Goal: Browse casually: Explore the website without a specific task or goal

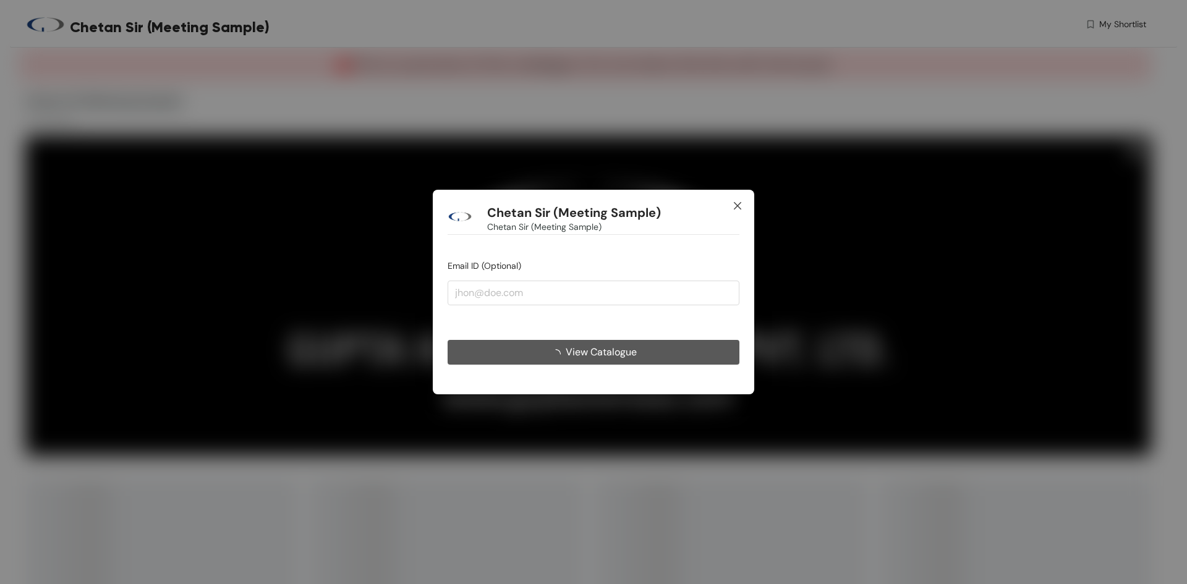
click at [734, 202] on icon "close" at bounding box center [738, 206] width 10 height 10
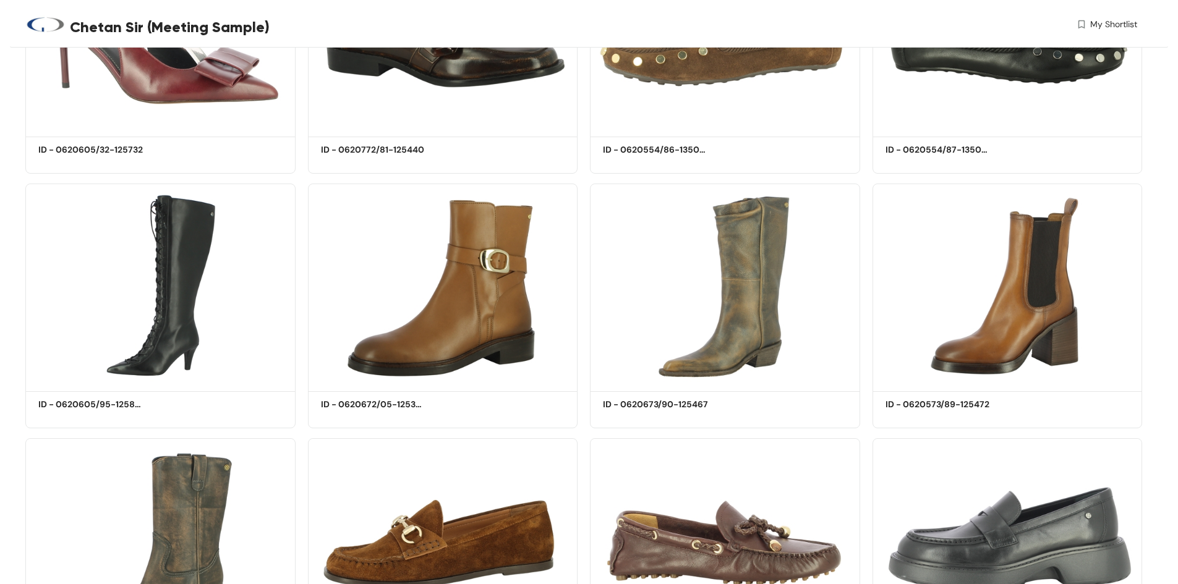
scroll to position [2164, 0]
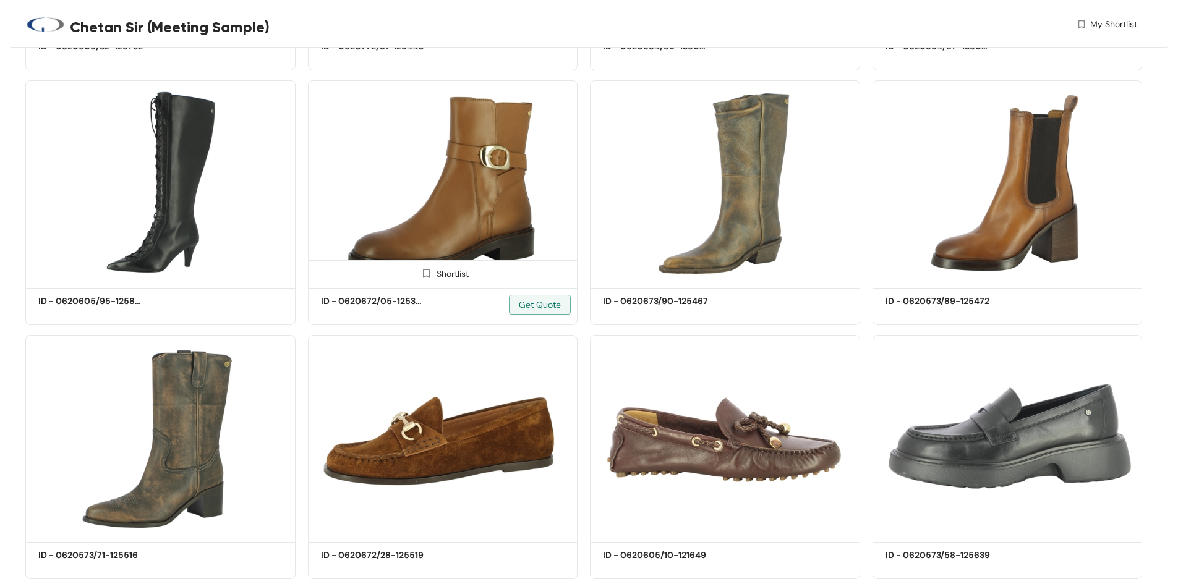
click at [520, 232] on img at bounding box center [443, 182] width 270 height 204
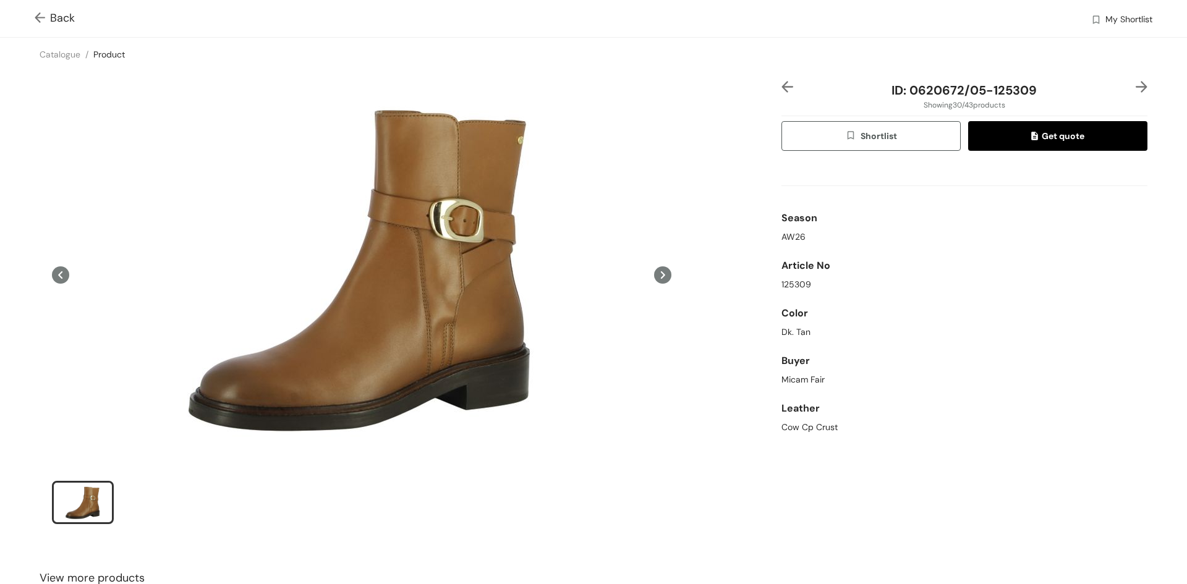
click at [781, 75] on div "ID: 0620672/05-125309 Showing 30 / 43 products Shortlist Get quote Season AW26 …" at bounding box center [594, 310] width 1192 height 479
click at [781, 84] on img at bounding box center [787, 87] width 12 height 12
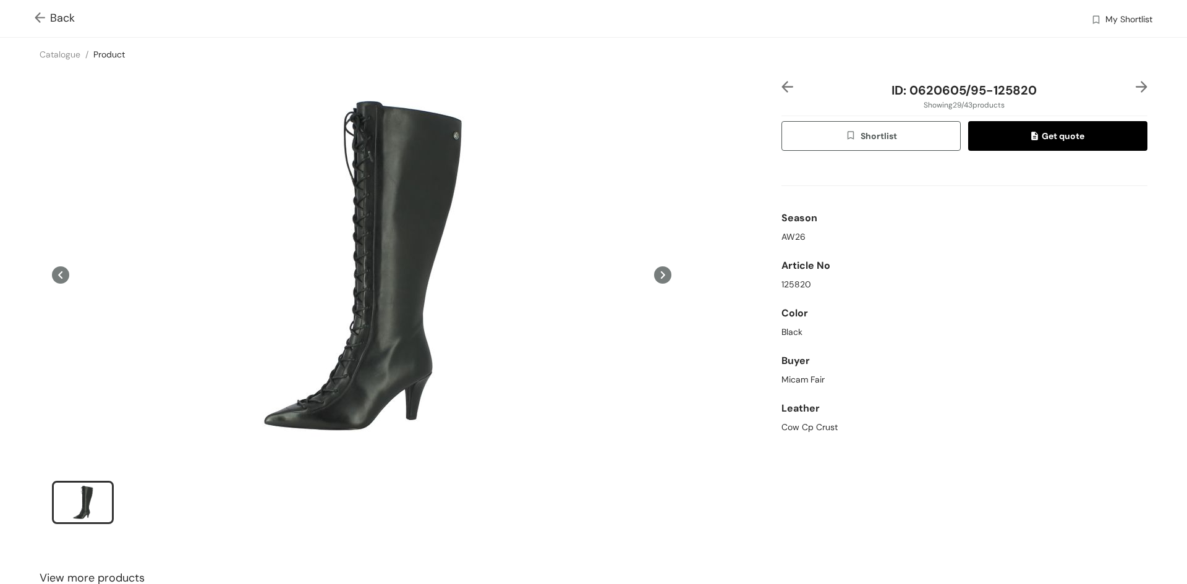
click at [41, 21] on img at bounding box center [42, 18] width 15 height 13
